Goal: Task Accomplishment & Management: Manage account settings

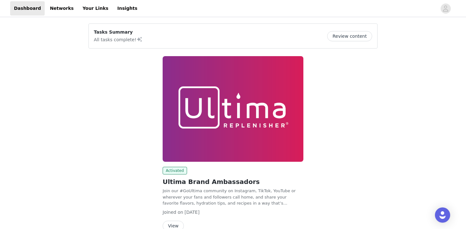
click at [102, 8] on div "Dashboard Networks Your Links Insights" at bounding box center [75, 8] width 131 height 14
click at [114, 7] on link "Insights" at bounding box center [128, 8] width 28 height 14
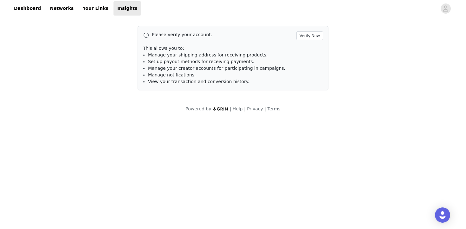
click at [101, 57] on div "Please verify your account. Verify Now This allows you to: Manage your shipping…" at bounding box center [233, 69] width 466 height 102
click at [70, 11] on link "Networks" at bounding box center [61, 8] width 31 height 14
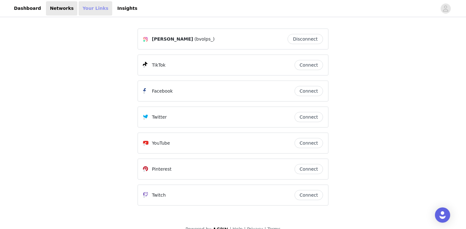
click at [86, 10] on link "Your Links" at bounding box center [96, 8] width 34 height 14
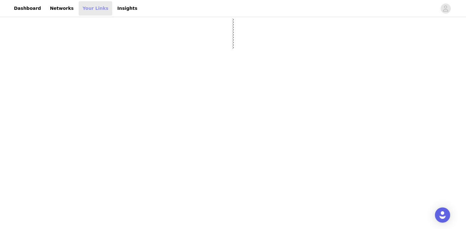
select select "12"
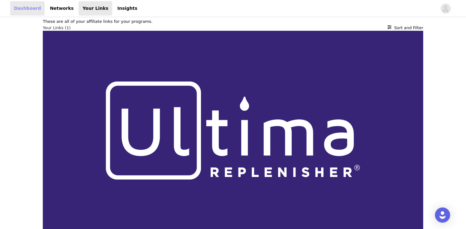
click at [34, 12] on link "Dashboard" at bounding box center [27, 8] width 35 height 14
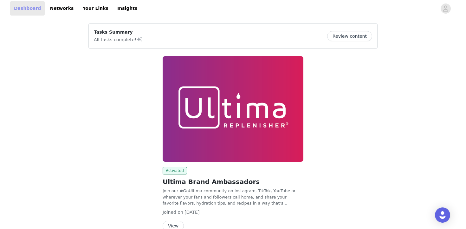
scroll to position [34, 0]
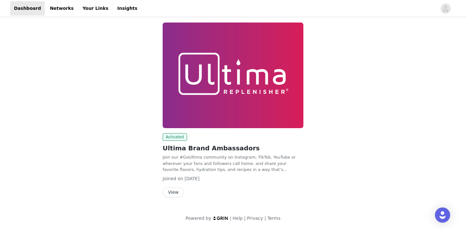
click at [183, 187] on div "View" at bounding box center [233, 192] width 141 height 10
click at [175, 191] on button "View" at bounding box center [173, 192] width 21 height 10
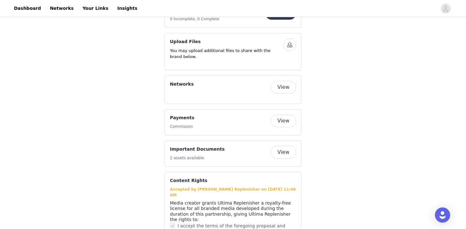
scroll to position [311, 0]
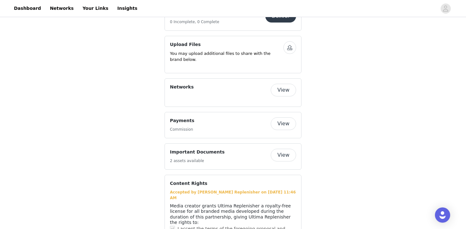
click at [279, 117] on button "View" at bounding box center [283, 123] width 25 height 13
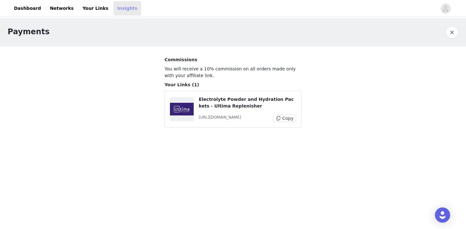
click at [115, 8] on link "Insights" at bounding box center [128, 8] width 28 height 14
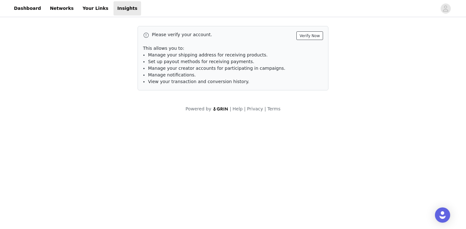
click at [312, 33] on button "Verify Now" at bounding box center [310, 35] width 27 height 9
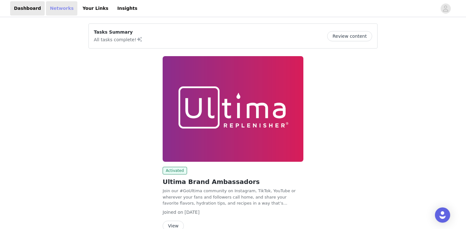
click at [69, 6] on link "Networks" at bounding box center [61, 8] width 31 height 14
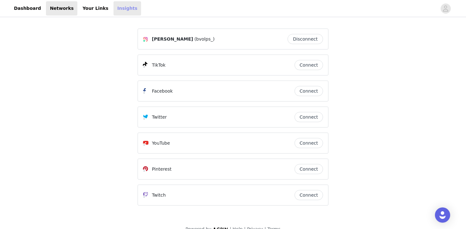
click at [114, 7] on link "Insights" at bounding box center [128, 8] width 28 height 14
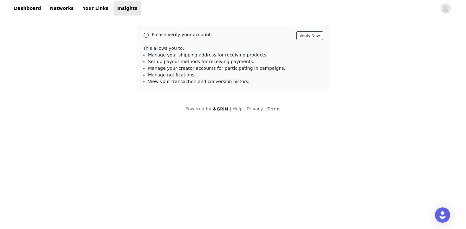
click at [301, 39] on button "Verify Now" at bounding box center [310, 35] width 27 height 9
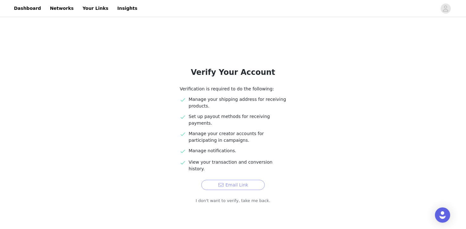
click at [219, 180] on button "Email Link" at bounding box center [232, 185] width 63 height 10
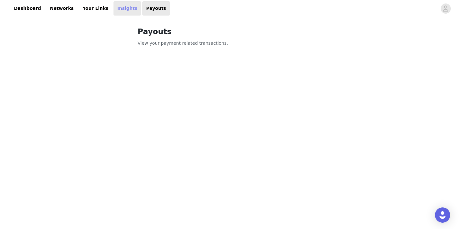
click at [114, 6] on link "Insights" at bounding box center [128, 8] width 28 height 14
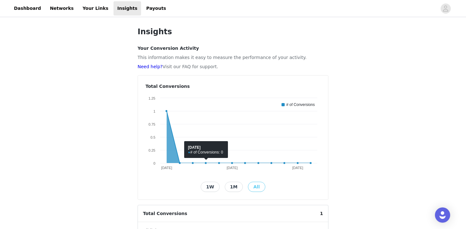
click at [210, 187] on button "1W" at bounding box center [210, 187] width 19 height 10
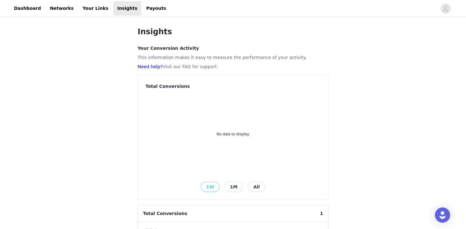
click at [226, 186] on button "1M" at bounding box center [234, 187] width 18 height 10
click at [230, 186] on button "1M" at bounding box center [234, 187] width 18 height 10
